Goal: Navigation & Orientation: Find specific page/section

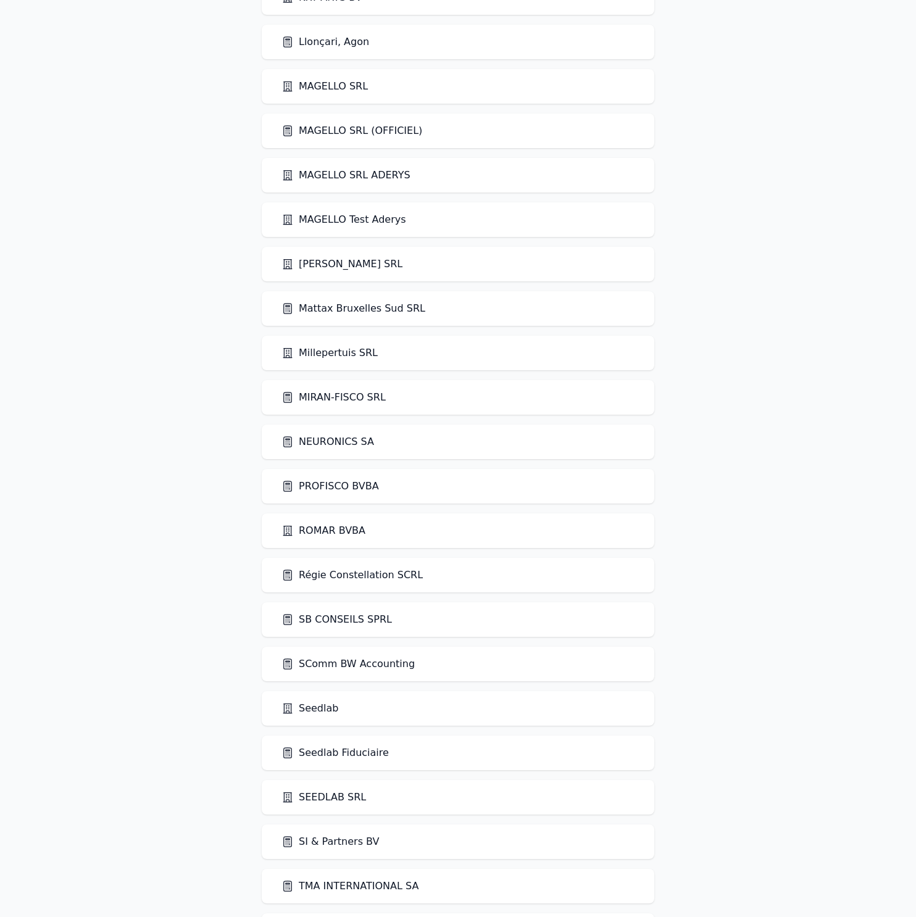
scroll to position [2171, 0]
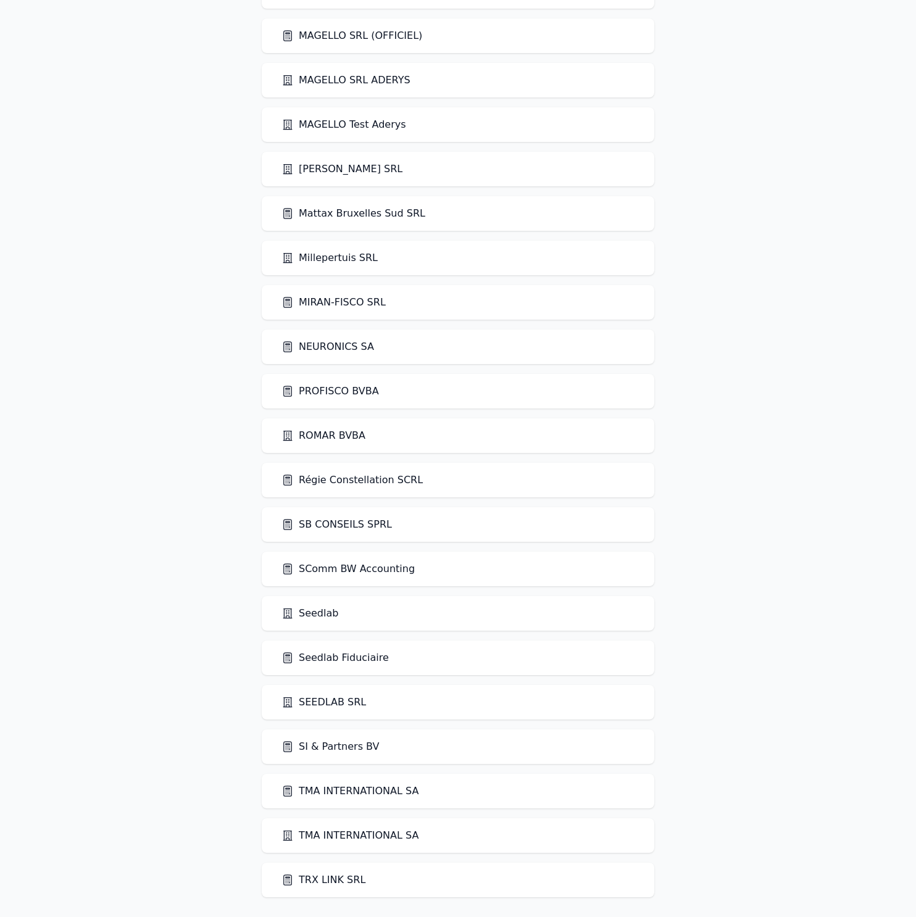
click at [323, 571] on link "SComm BW Accounting" at bounding box center [347, 569] width 133 height 15
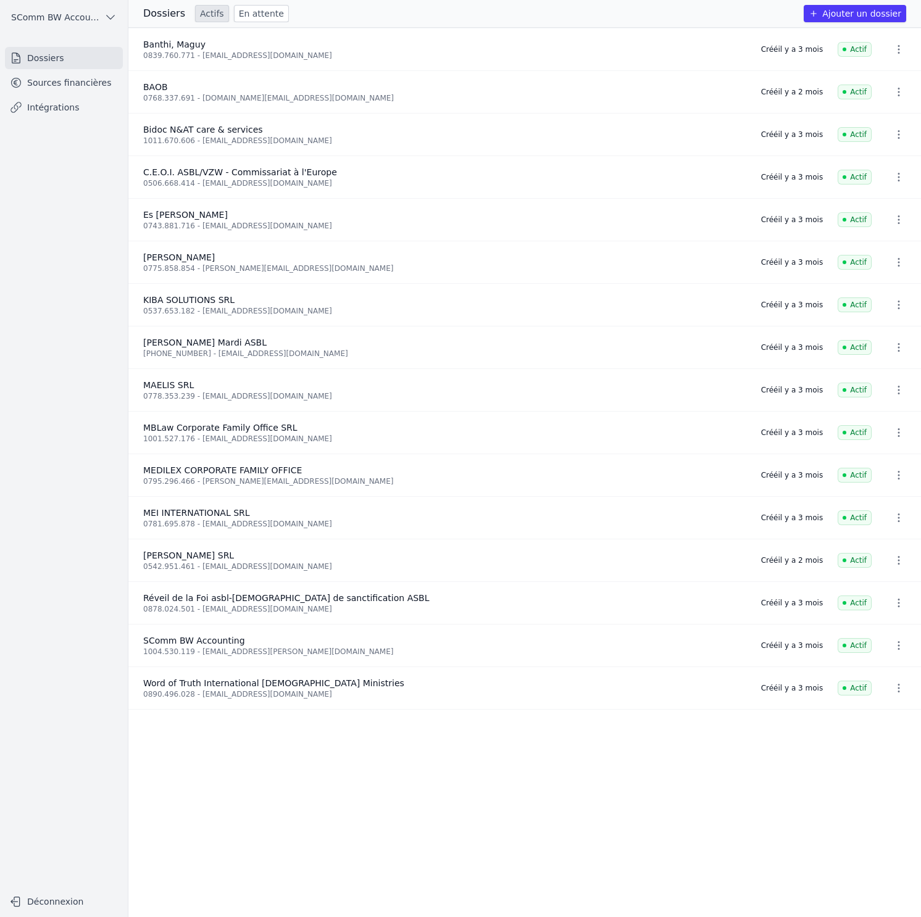
click at [67, 83] on link "Sources financières" at bounding box center [64, 83] width 118 height 22
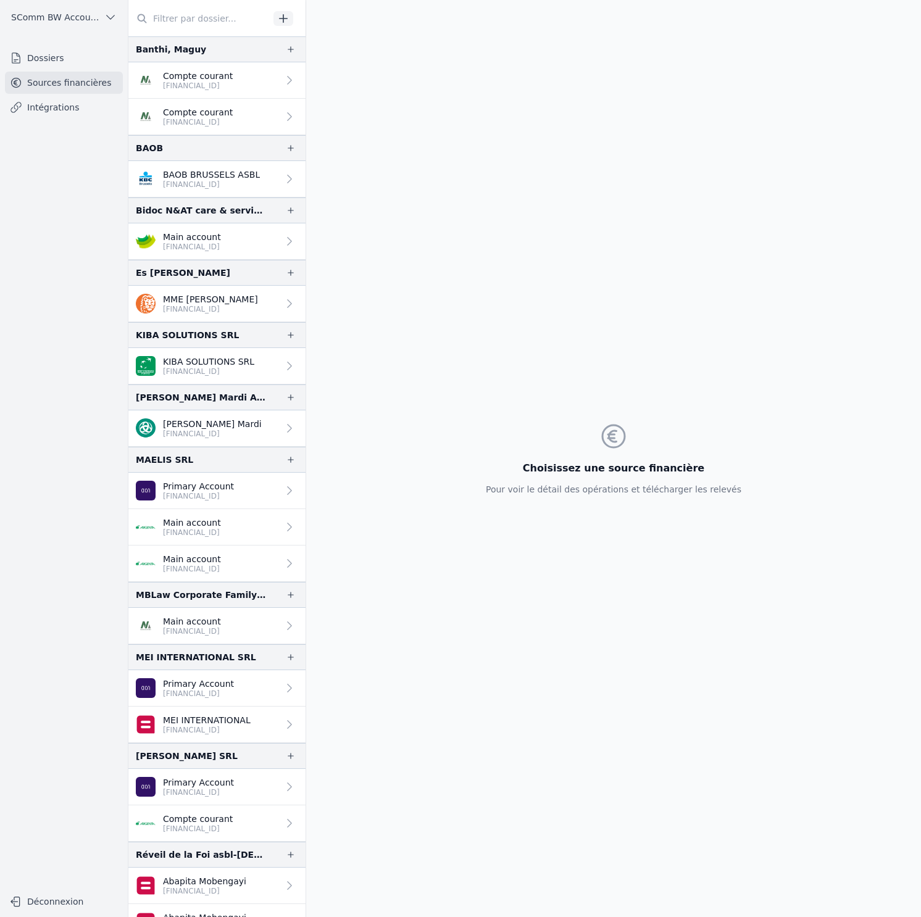
click at [188, 72] on p "Compte courant" at bounding box center [198, 76] width 70 height 12
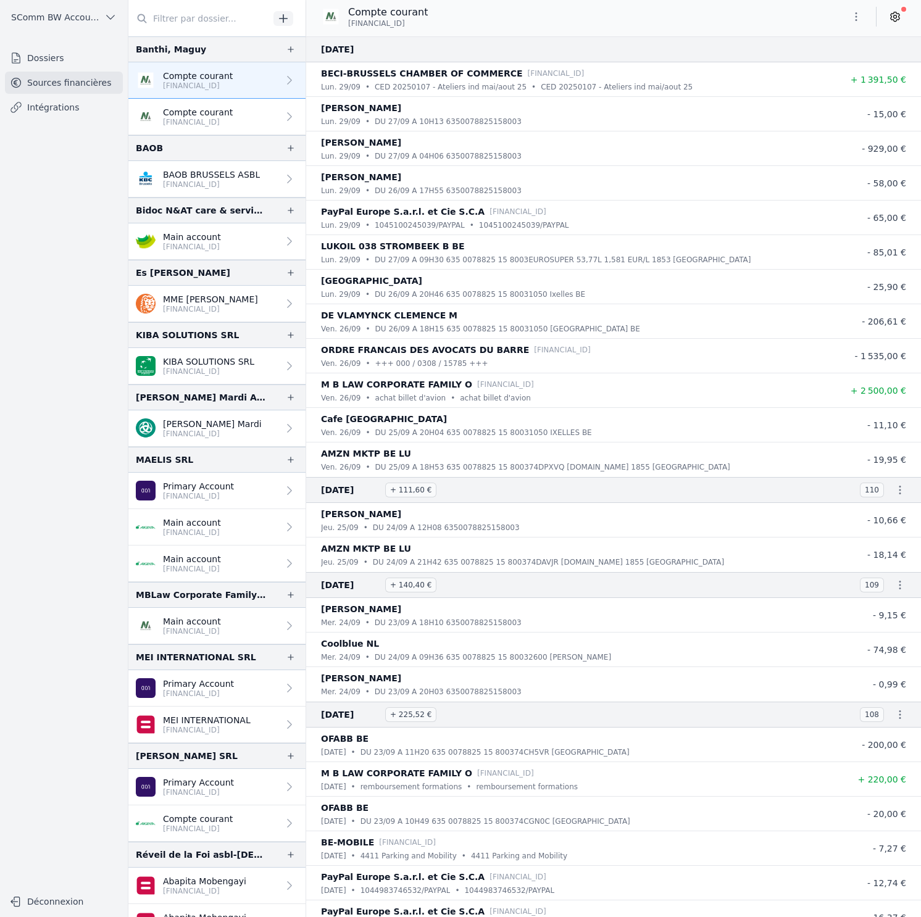
click at [193, 126] on p "[FINANCIAL_ID]" at bounding box center [198, 122] width 70 height 10
